Goal: Transaction & Acquisition: Purchase product/service

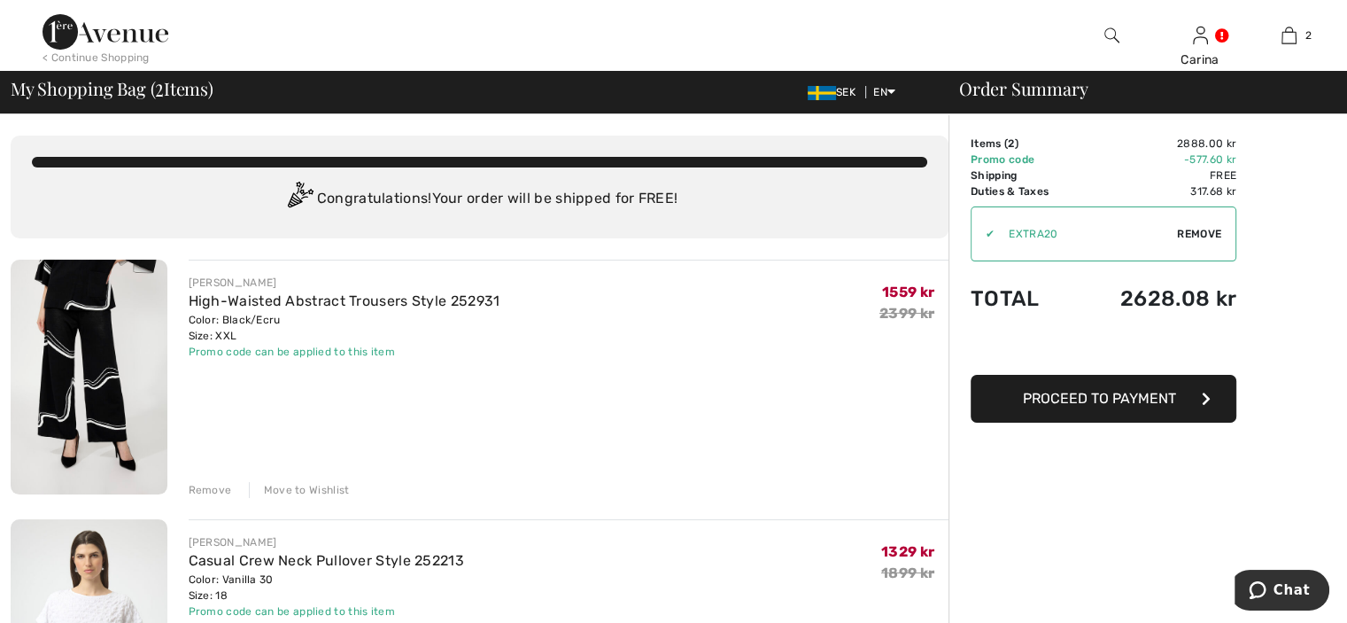
click at [1117, 398] on span "Proceed to Payment" at bounding box center [1099, 398] width 153 height 17
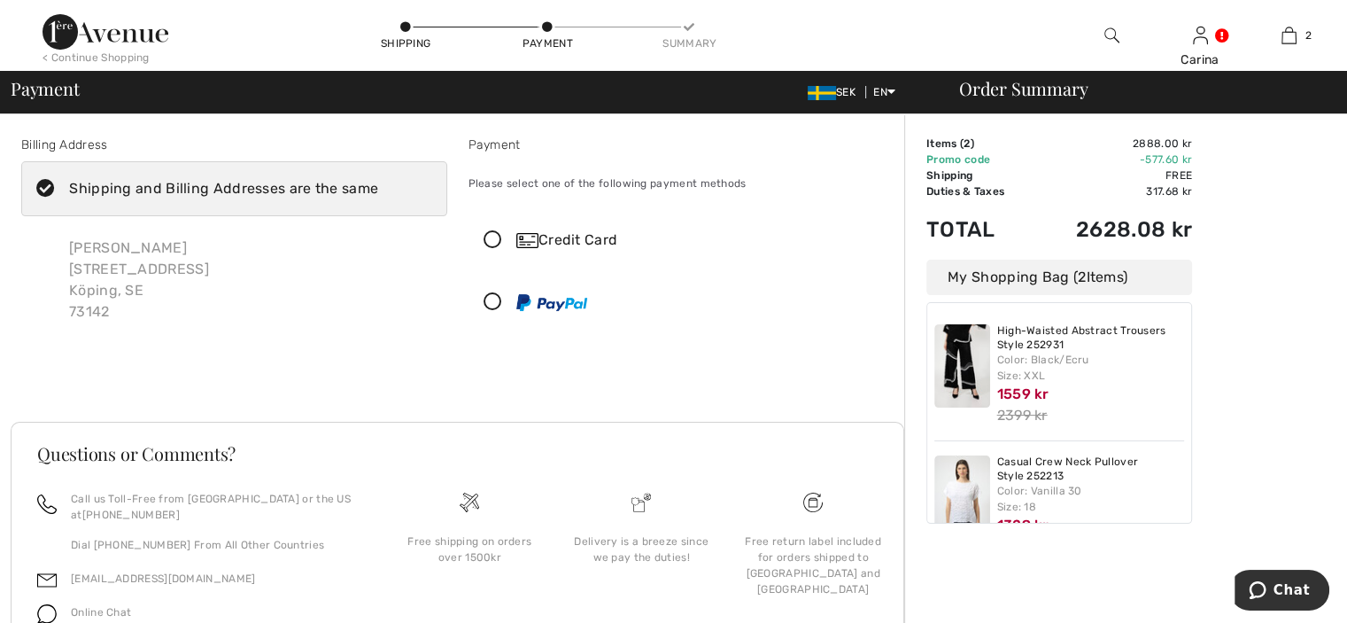
click at [492, 243] on icon at bounding box center [492, 240] width 47 height 19
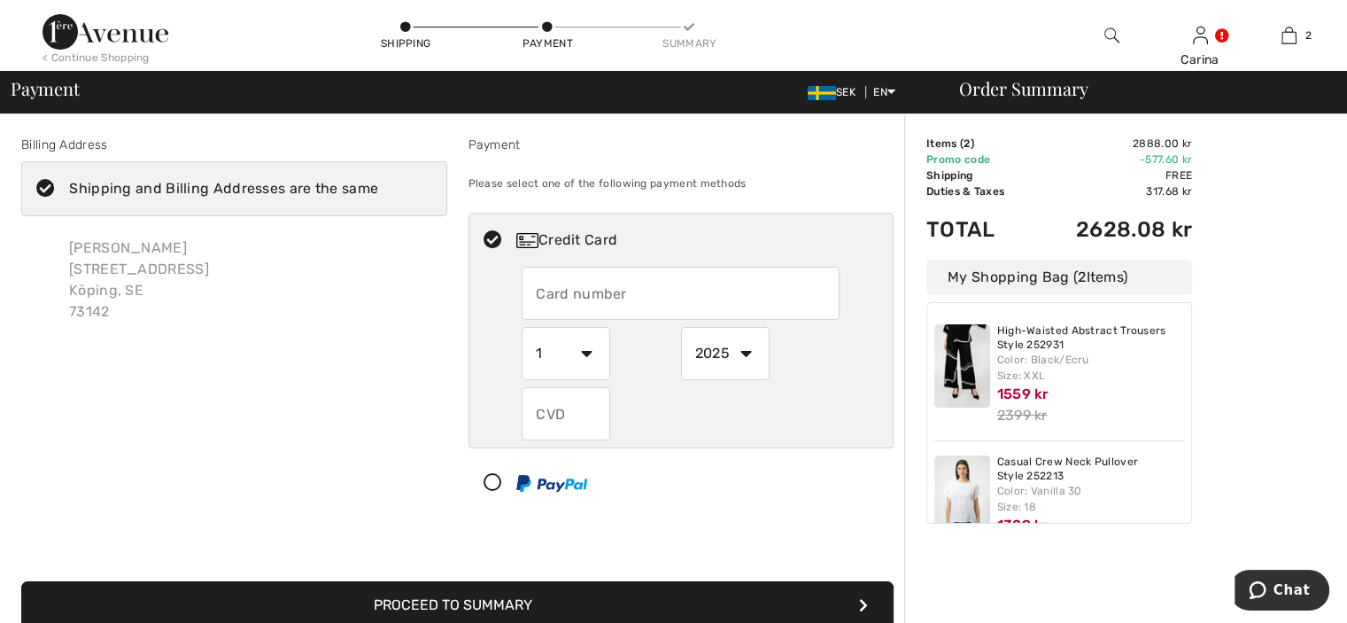
click at [579, 298] on input "text" at bounding box center [681, 293] width 318 height 53
type input "5168153222583712"
select select "6"
select select "2028"
type input "608"
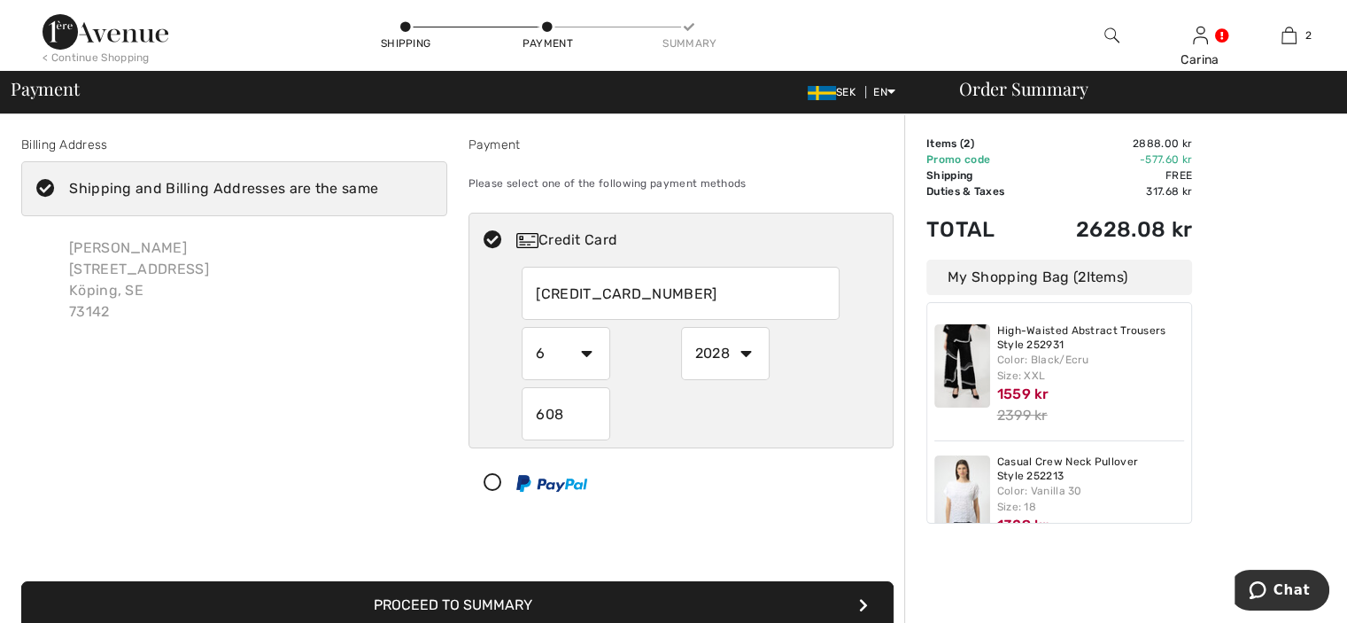
scroll to position [177, 0]
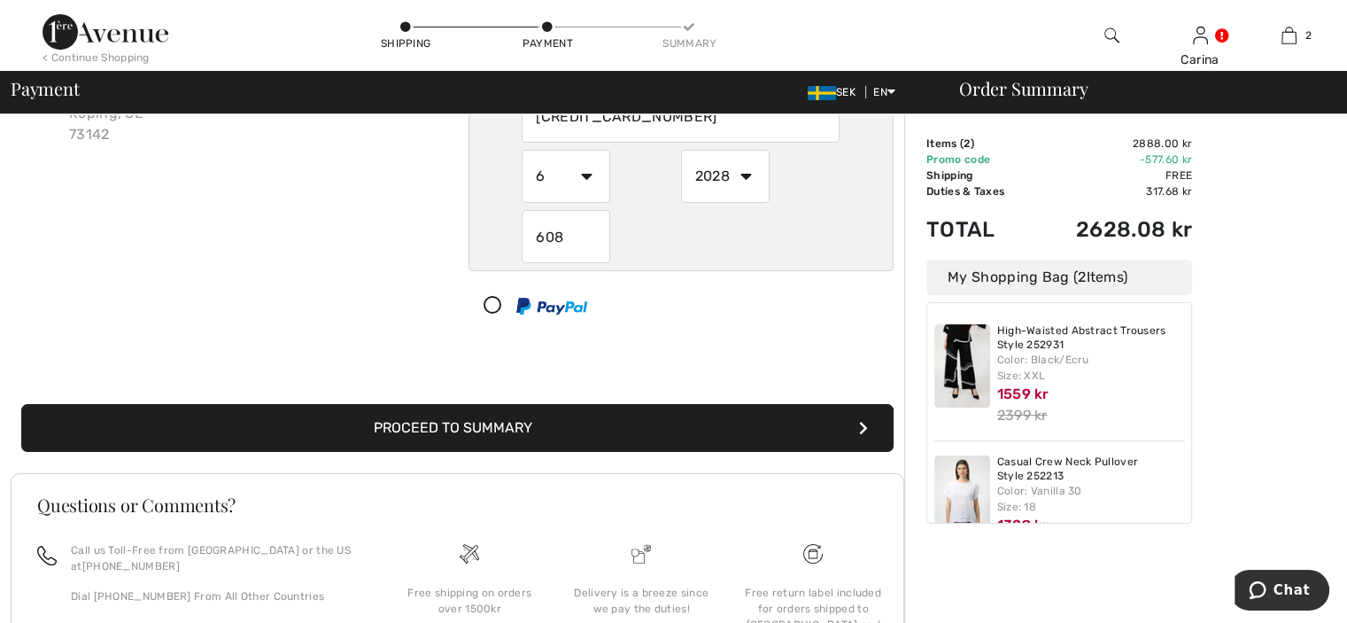
click at [494, 431] on button "Proceed to Summary" at bounding box center [457, 428] width 872 height 48
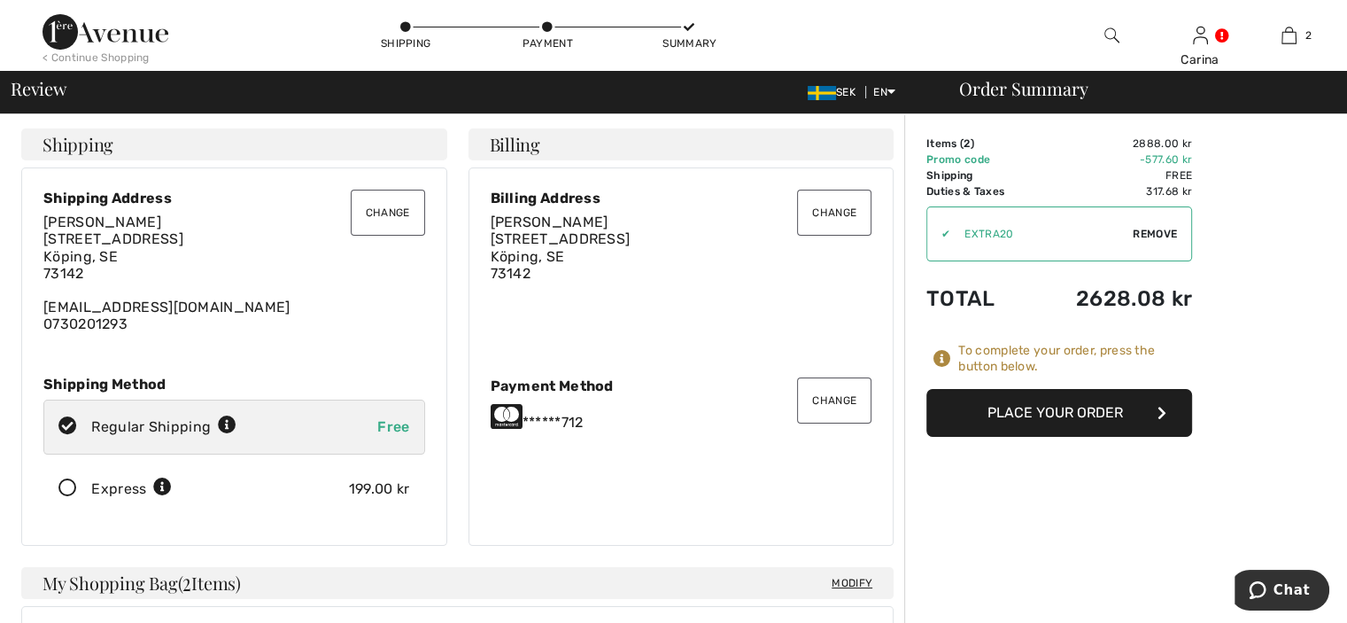
click at [1077, 411] on button "Place Your Order" at bounding box center [1059, 413] width 266 height 48
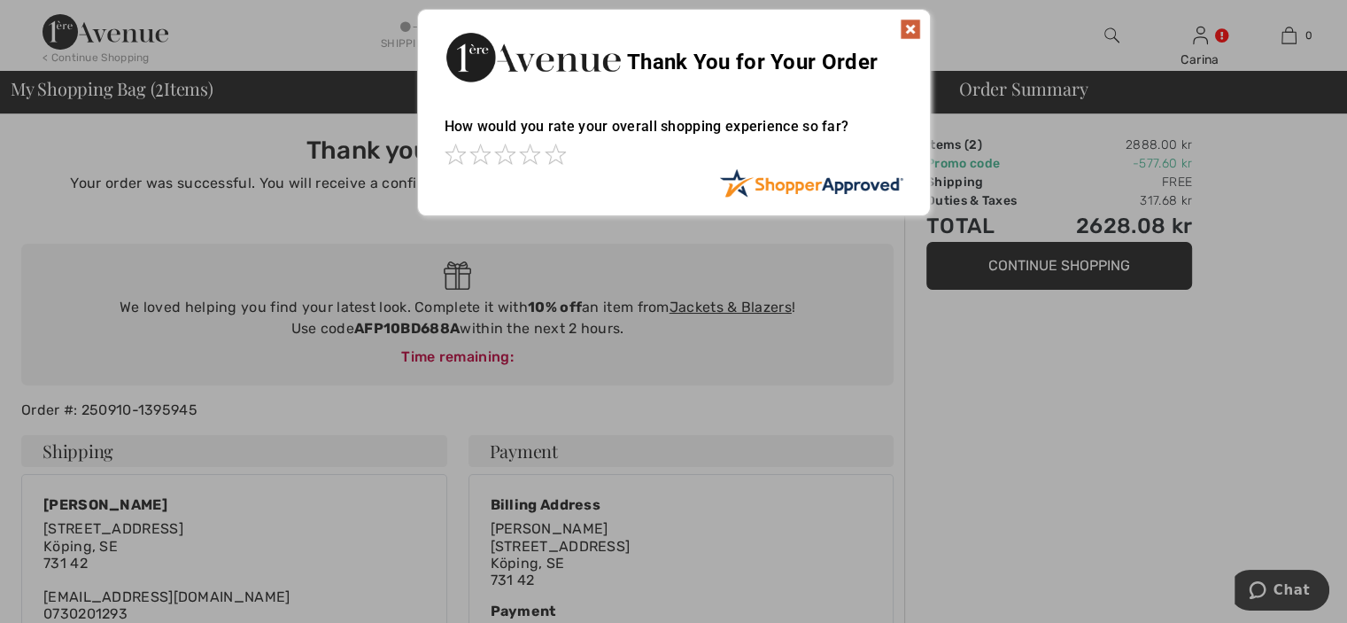
drag, startPoint x: 913, startPoint y: 25, endPoint x: 1055, endPoint y: 24, distance: 141.7
click at [914, 25] on img at bounding box center [910, 29] width 21 height 21
